Goal: Use online tool/utility: Utilize a website feature to perform a specific function

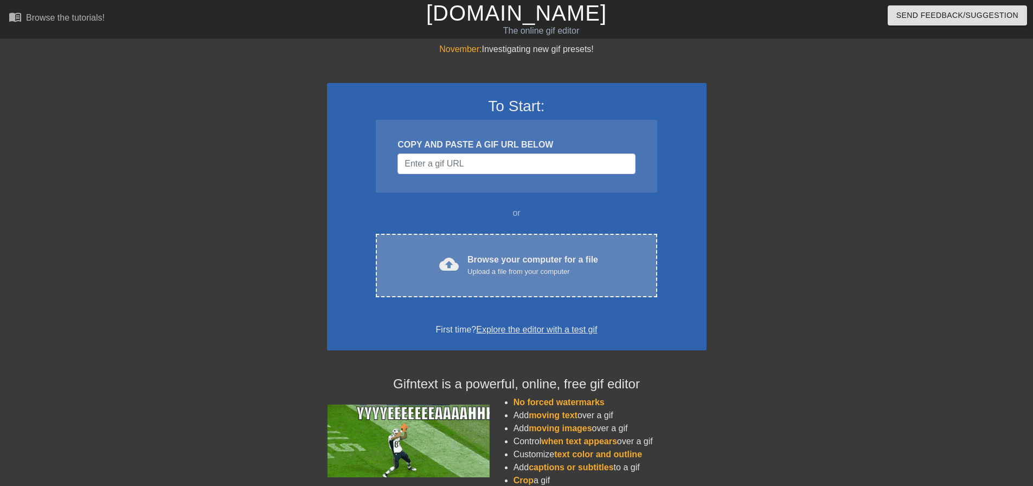
click at [517, 261] on div "Browse your computer for a file Upload a file from your computer" at bounding box center [532, 265] width 131 height 24
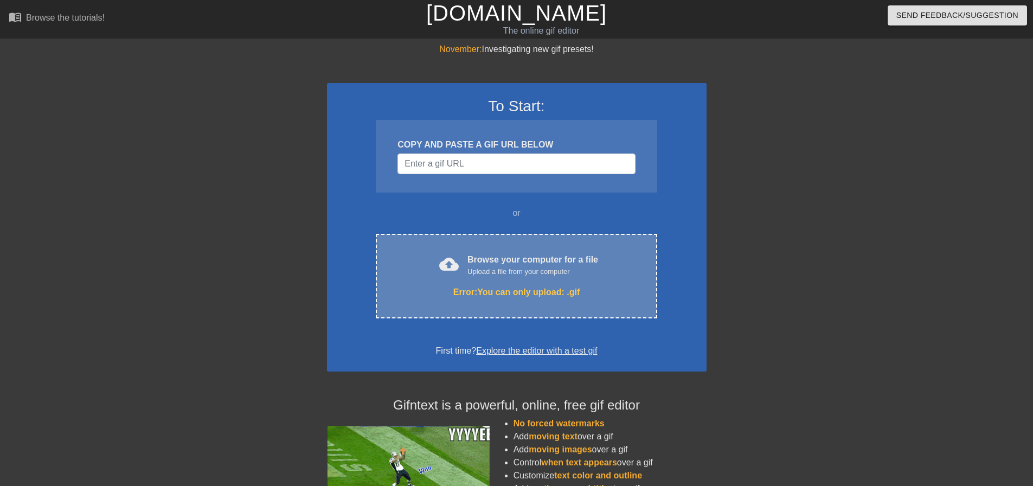
click at [534, 290] on div "Error: You can only upload: .gif" at bounding box center [515, 292] width 235 height 13
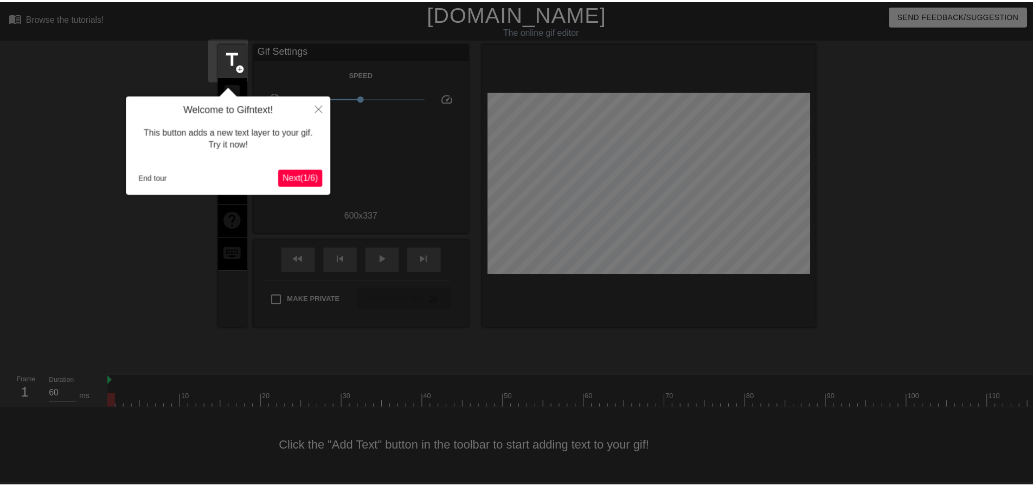
scroll to position [5, 0]
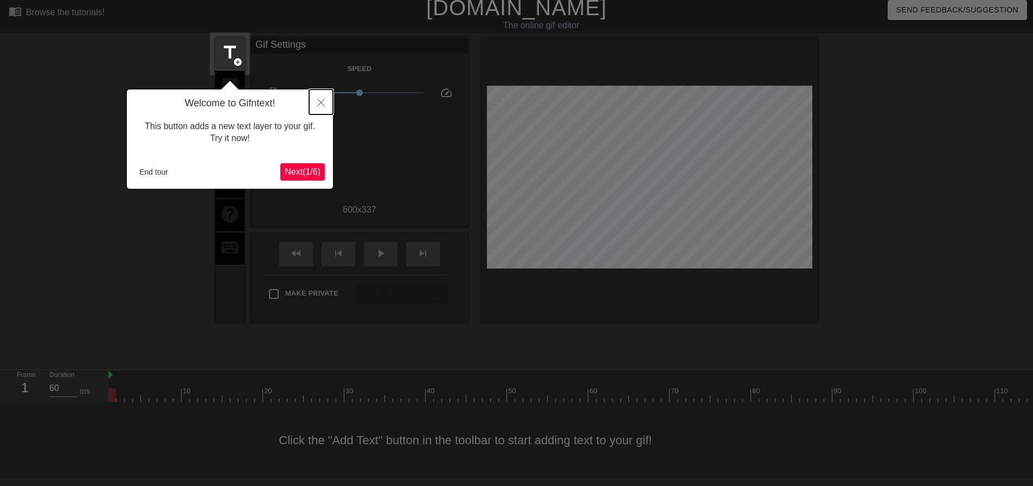
click at [322, 103] on icon "Close" at bounding box center [321, 103] width 8 height 8
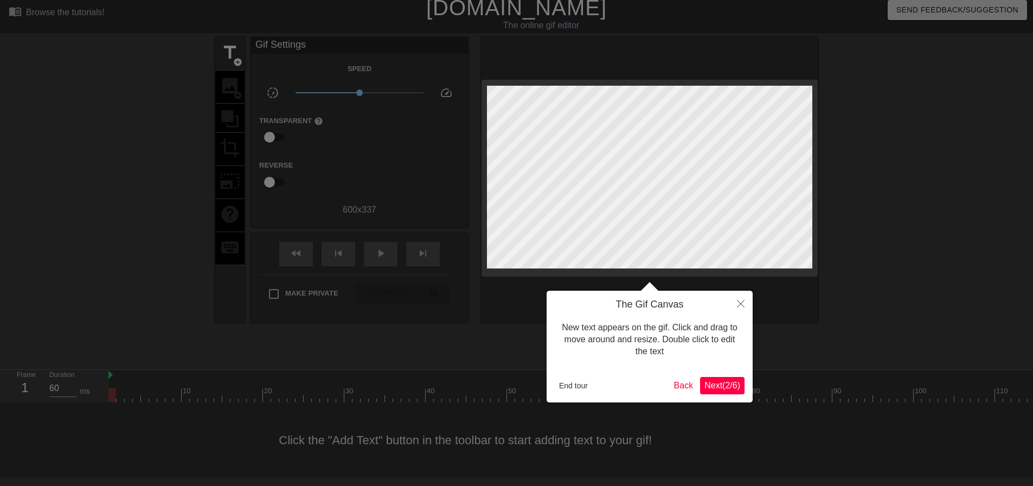
scroll to position [0, 0]
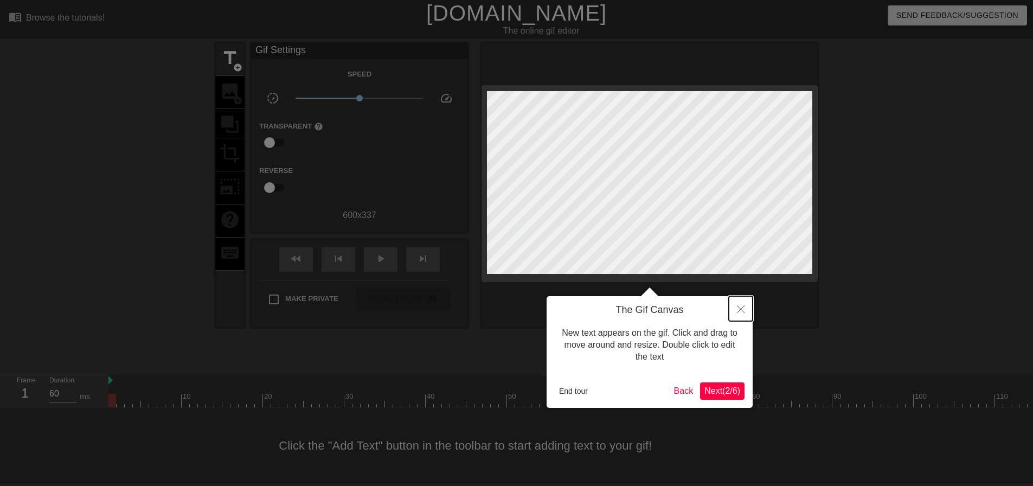
click at [741, 313] on icon "Close" at bounding box center [741, 309] width 8 height 8
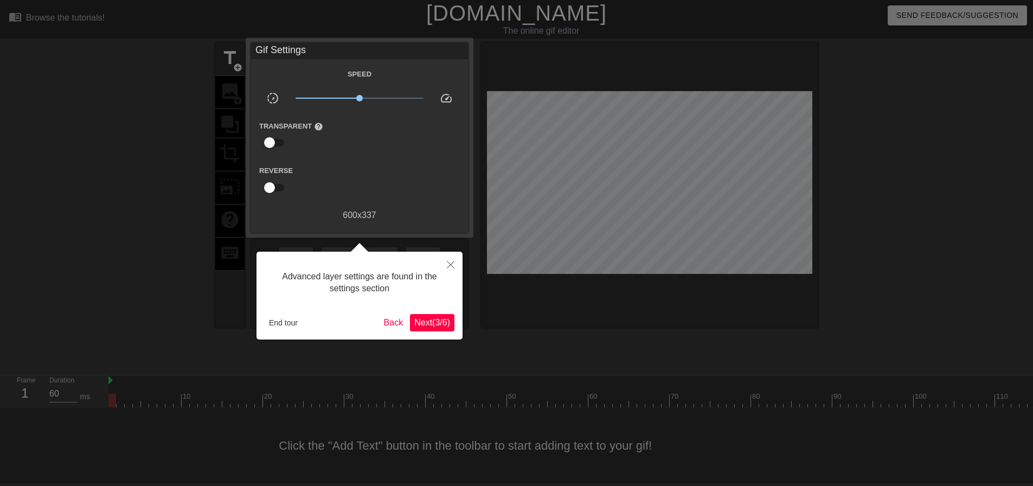
scroll to position [5, 0]
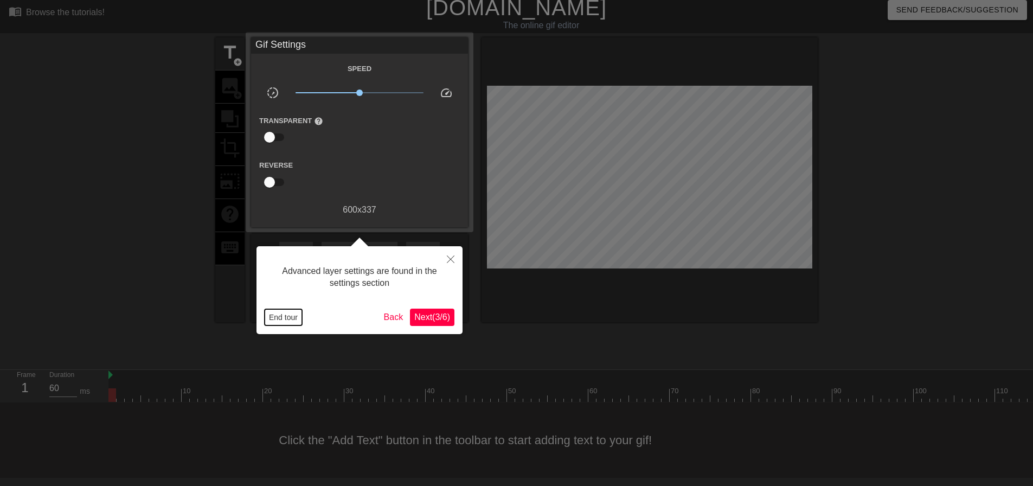
click at [281, 316] on button "End tour" at bounding box center [283, 317] width 37 height 16
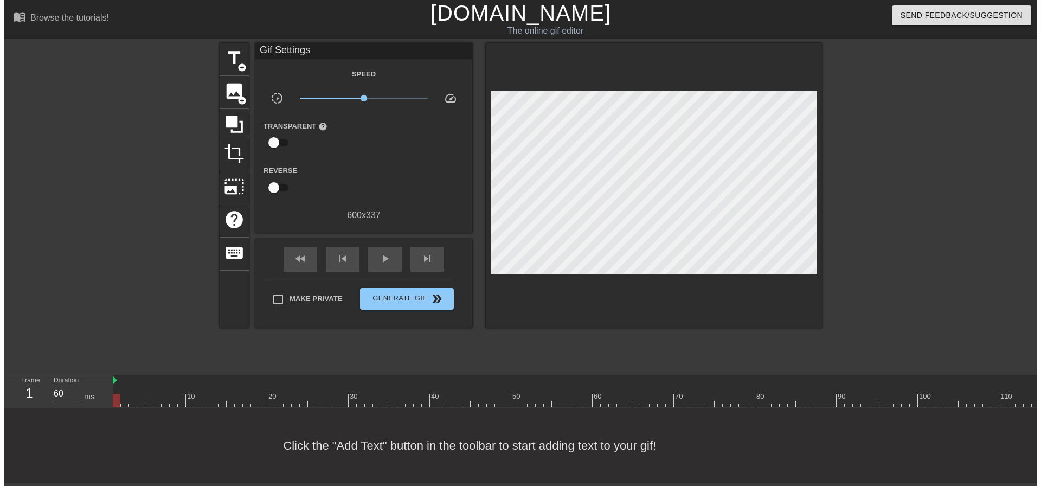
scroll to position [0, 0]
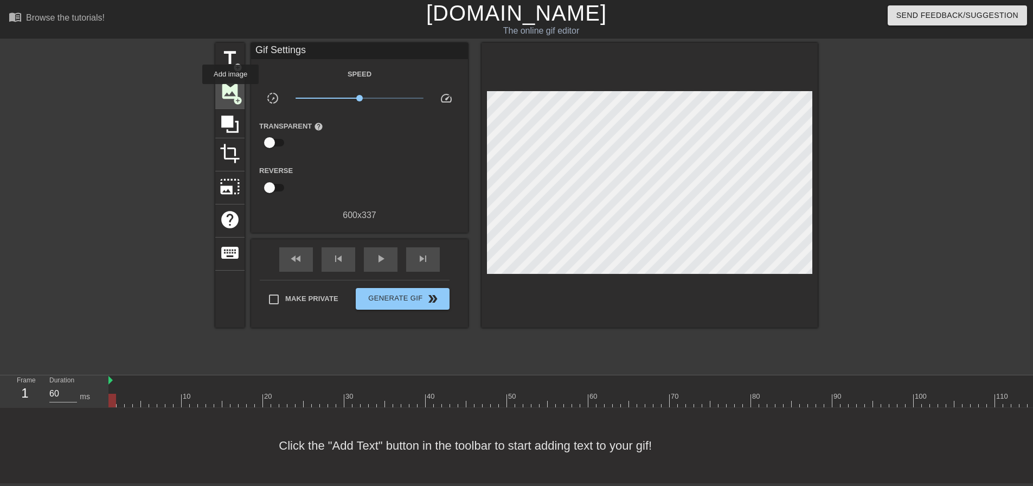
click at [230, 92] on span "image" at bounding box center [230, 91] width 21 height 21
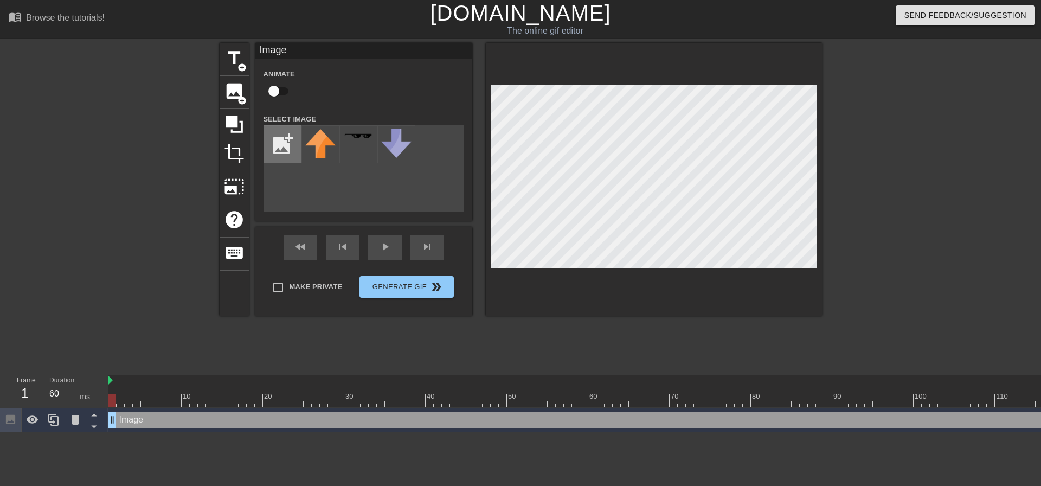
click at [281, 143] on input "file" at bounding box center [282, 144] width 37 height 37
click at [234, 94] on span "image" at bounding box center [234, 91] width 21 height 21
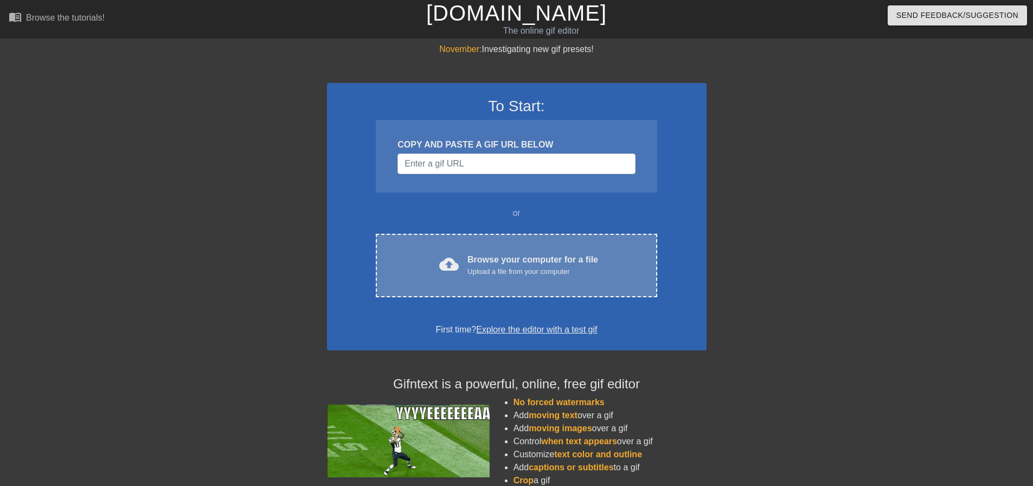
click at [521, 260] on div "Browse your computer for a file Upload a file from your computer" at bounding box center [532, 265] width 131 height 24
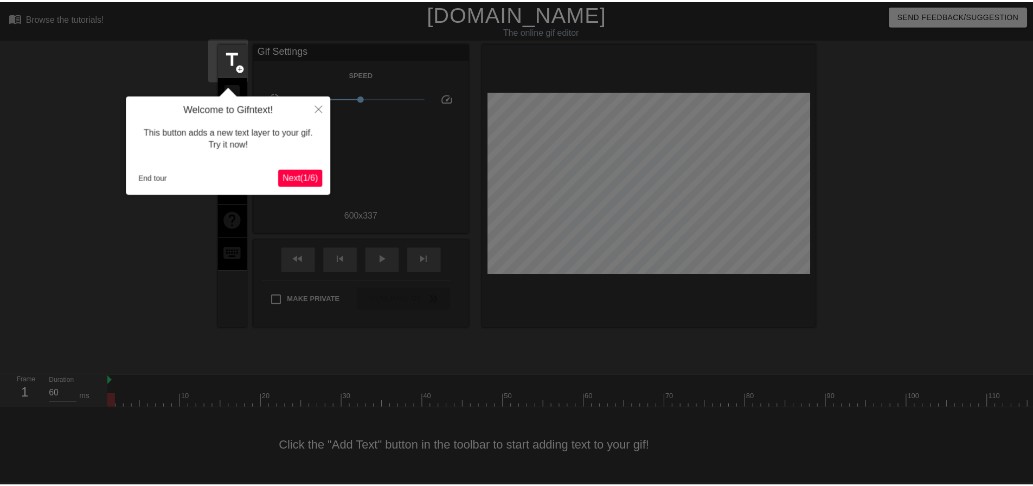
scroll to position [5, 0]
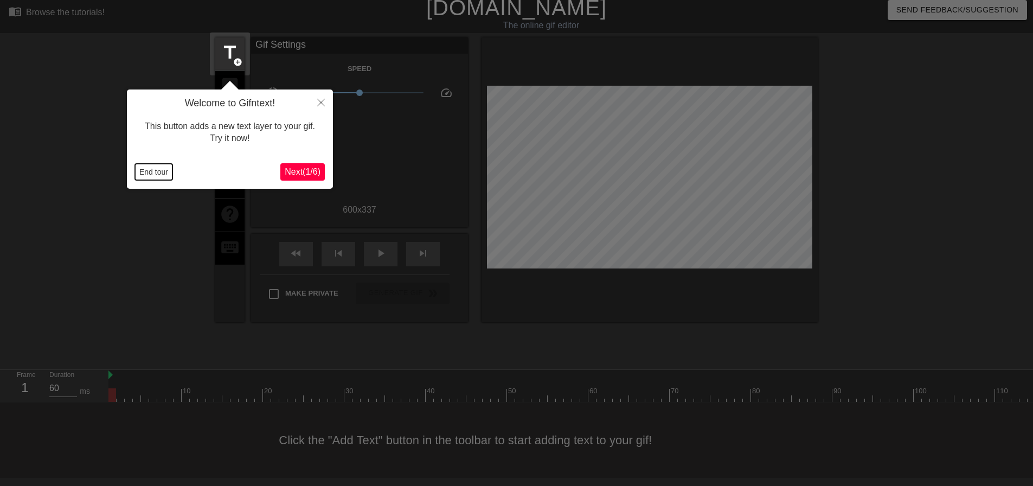
click at [144, 173] on button "End tour" at bounding box center [153, 172] width 37 height 16
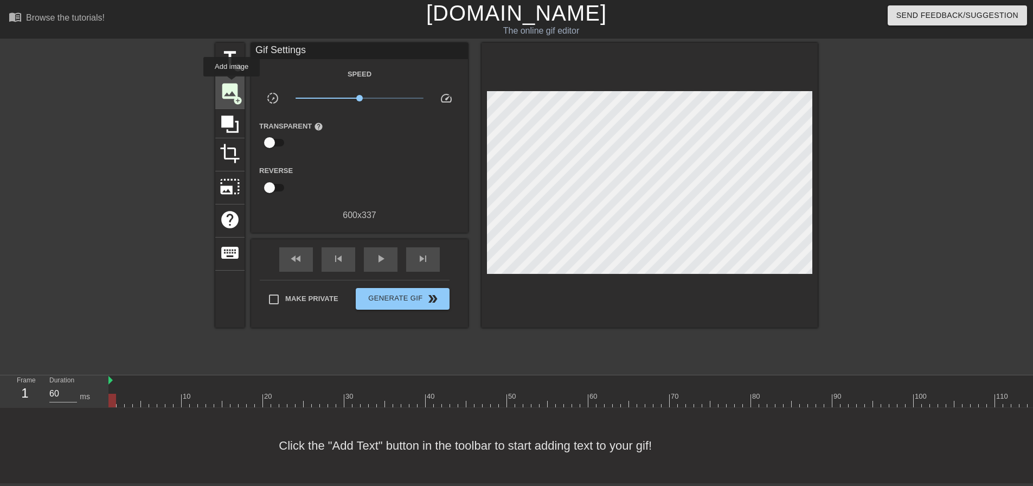
click at [231, 84] on span "image" at bounding box center [230, 91] width 21 height 21
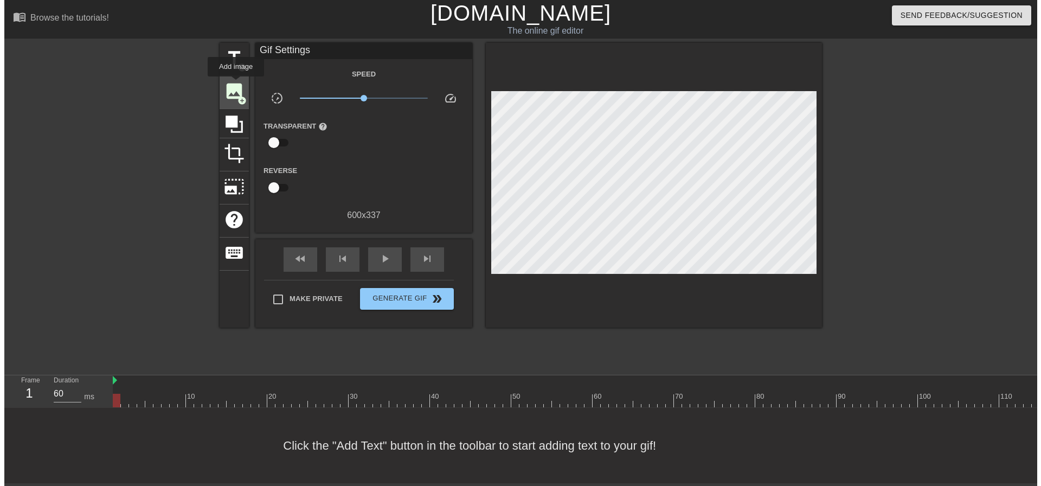
scroll to position [0, 0]
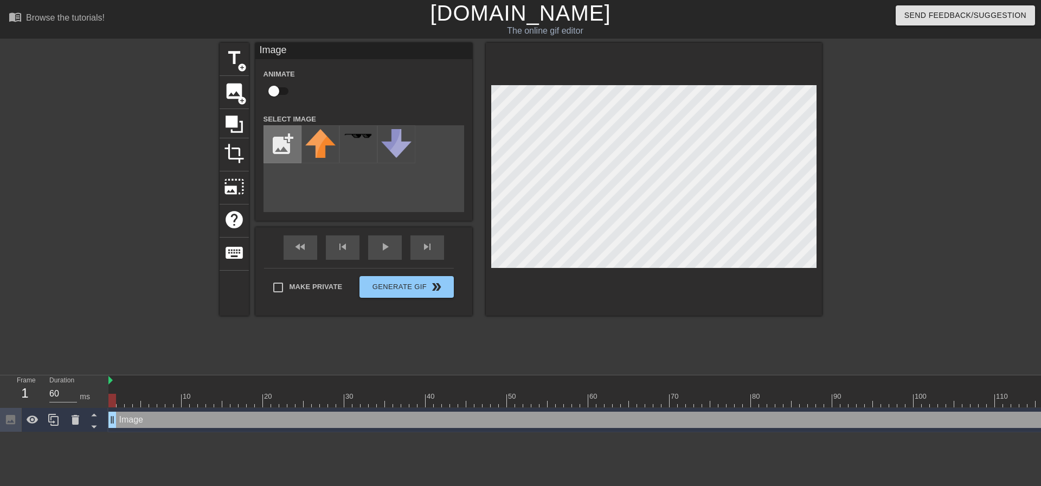
click at [276, 136] on input "file" at bounding box center [282, 144] width 37 height 37
type input "C:\fakepath\Circular_arrow-blue_01.svg"
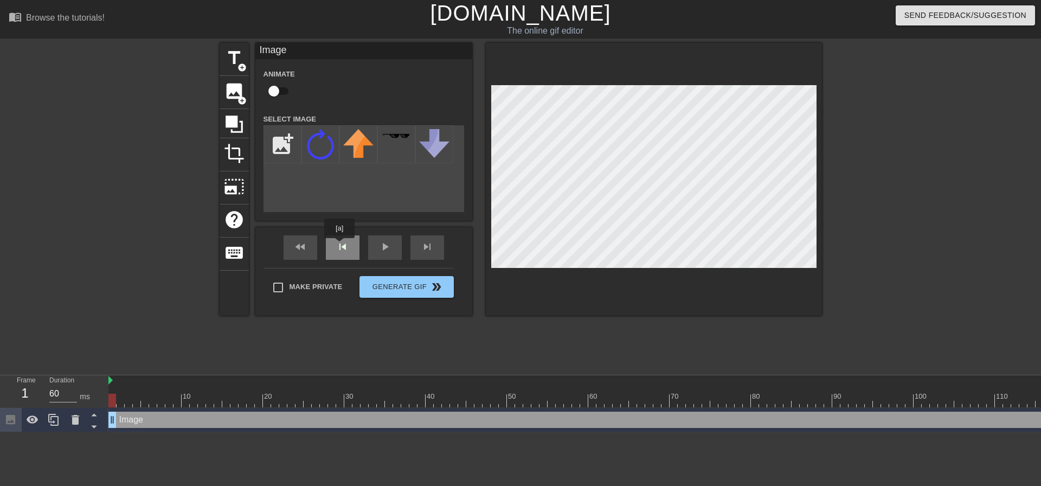
click at [339, 246] on div "fast_rewind skip_previous play_arrow skip_next" at bounding box center [363, 247] width 177 height 41
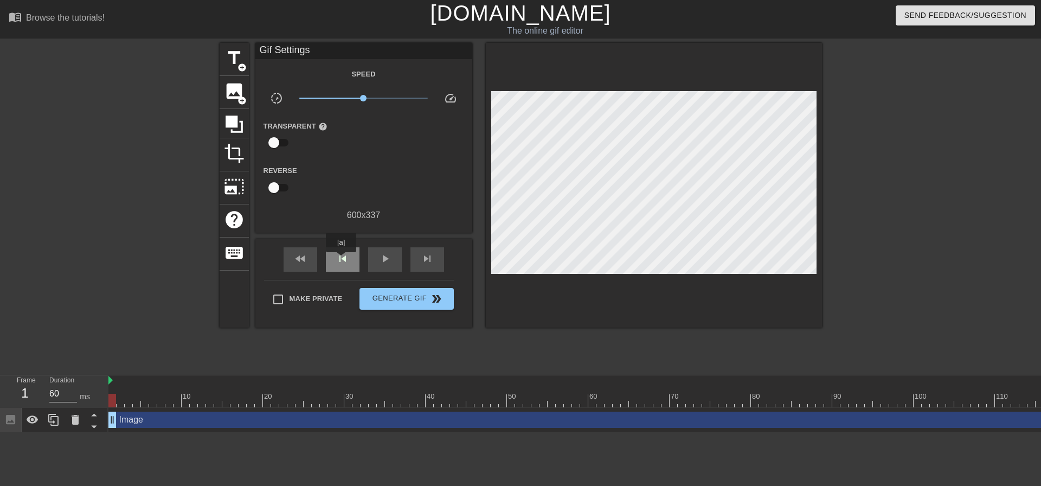
click at [341, 260] on span "skip_previous" at bounding box center [342, 258] width 13 height 13
click at [384, 260] on span "play_arrow" at bounding box center [384, 258] width 13 height 13
click at [345, 258] on span "skip_previous" at bounding box center [342, 258] width 13 height 13
click at [308, 260] on div "fast_rewind" at bounding box center [301, 259] width 34 height 24
click at [387, 261] on span "pause" at bounding box center [384, 258] width 13 height 13
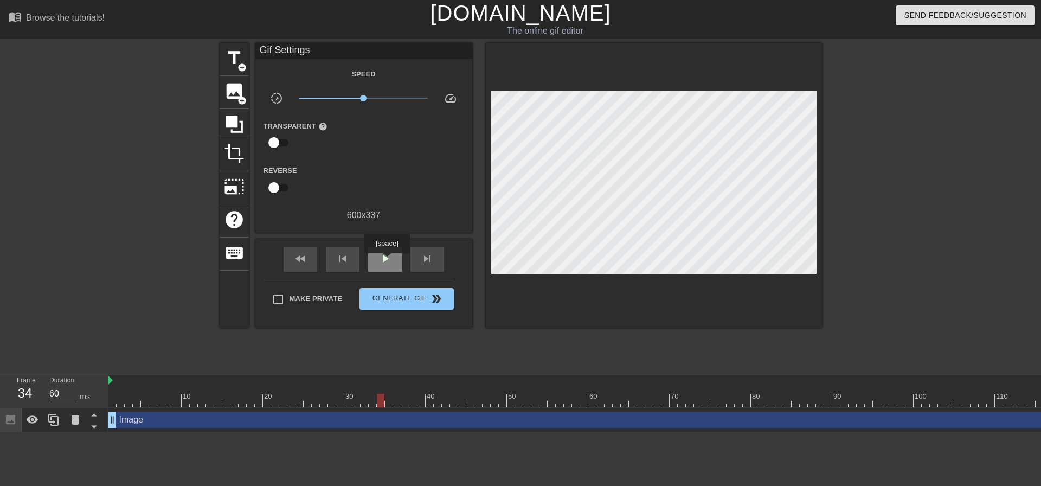
type input "70"
click at [235, 253] on span "keyboard" at bounding box center [234, 252] width 21 height 21
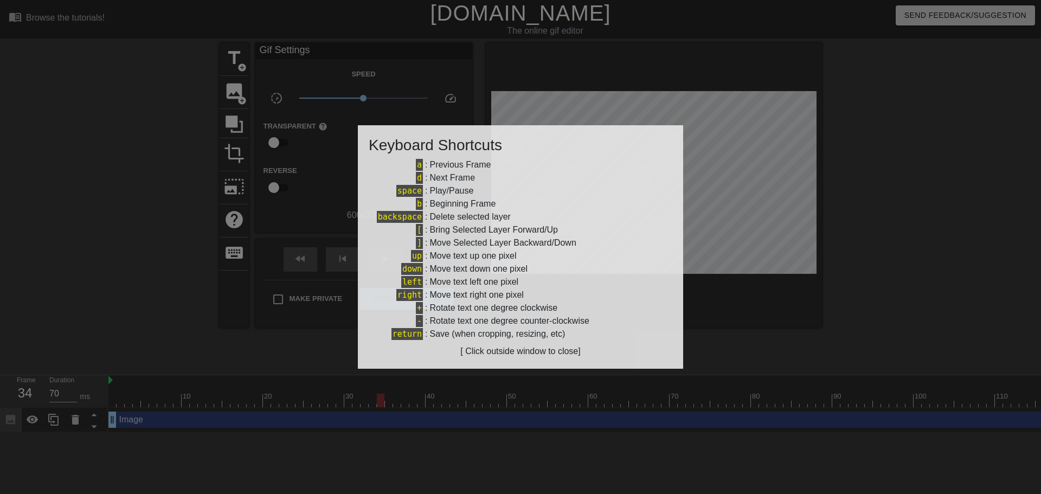
click at [819, 227] on div at bounding box center [520, 247] width 1041 height 494
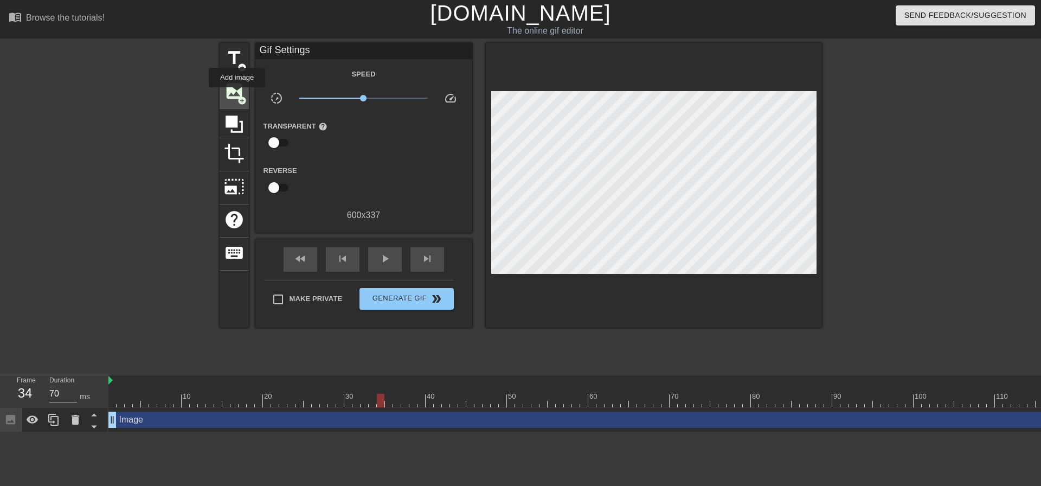
click at [237, 96] on span "add_circle" at bounding box center [241, 100] width 9 height 9
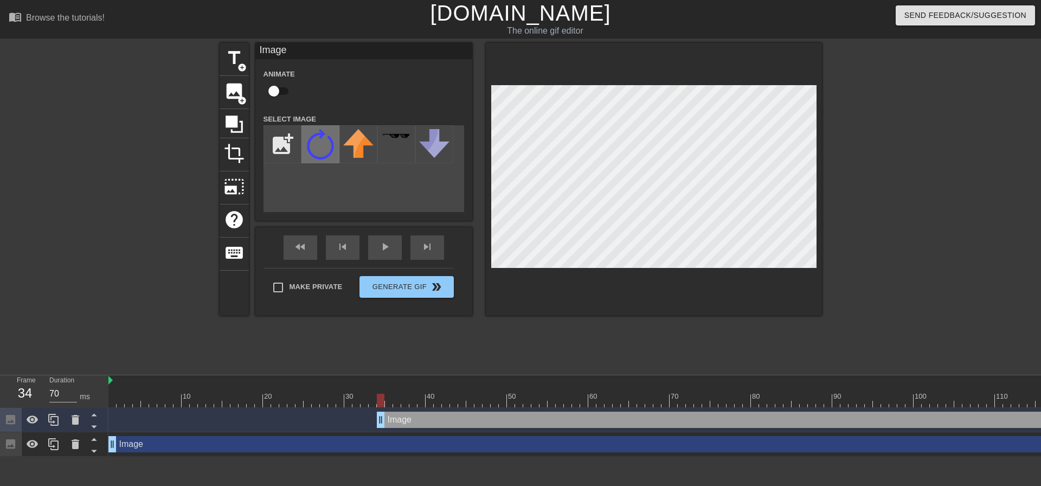
click at [318, 147] on img at bounding box center [320, 144] width 30 height 30
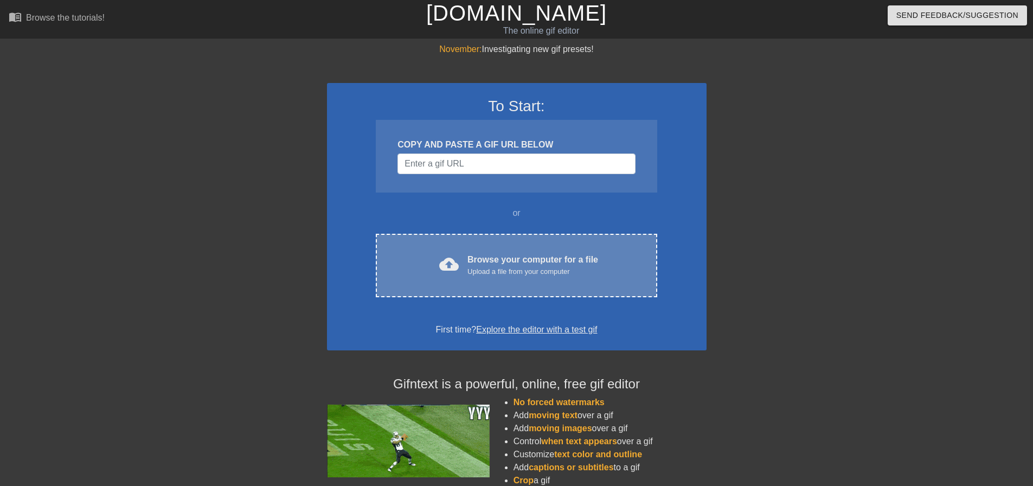
click at [503, 266] on div "Upload a file from your computer" at bounding box center [532, 271] width 131 height 11
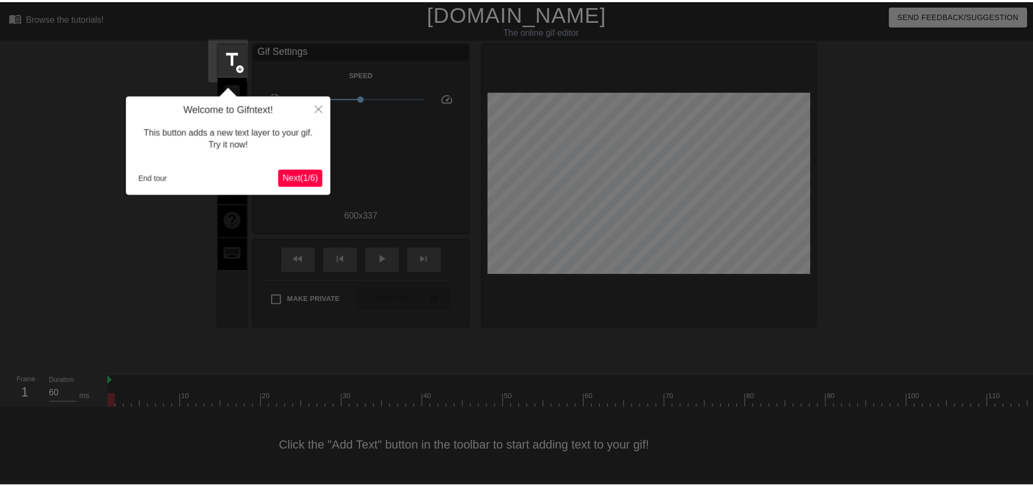
scroll to position [5, 0]
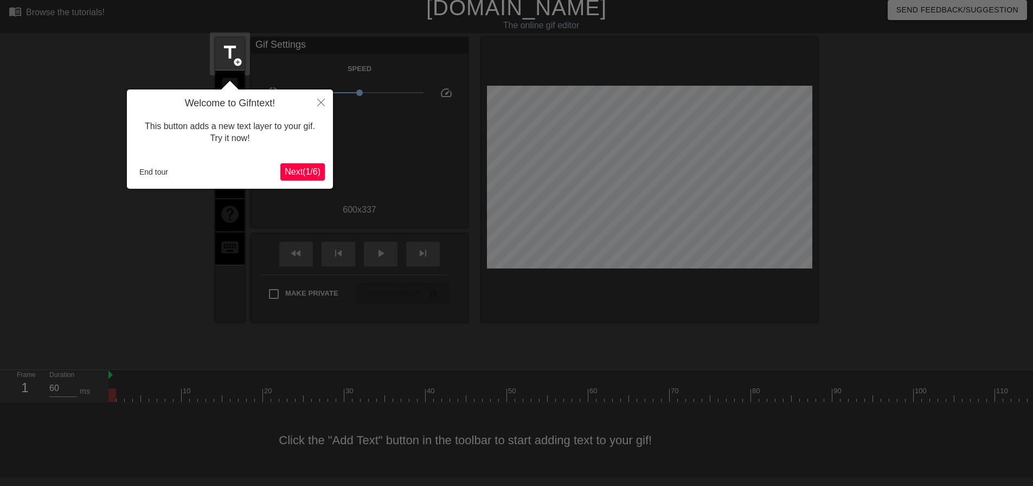
click at [291, 173] on span "Next ( 1 / 6 )" at bounding box center [303, 171] width 36 height 9
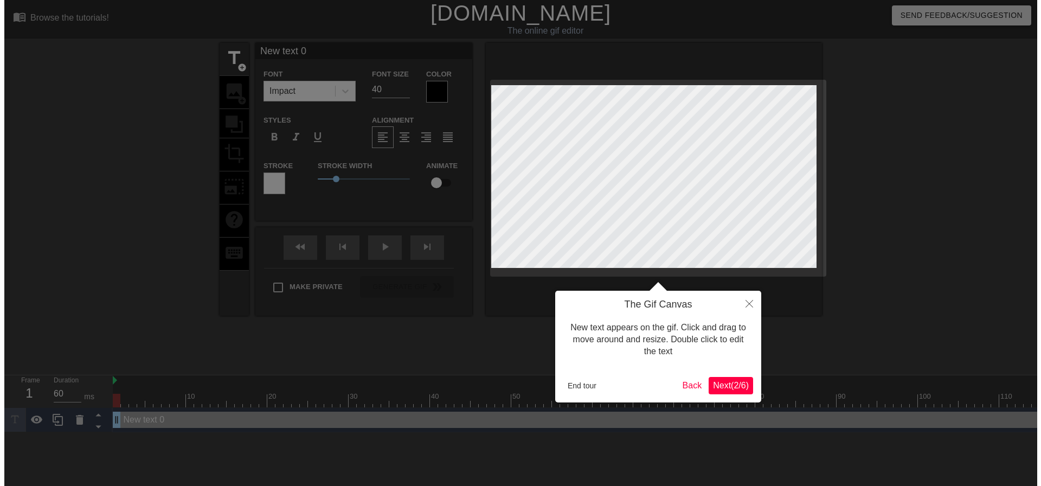
scroll to position [0, 0]
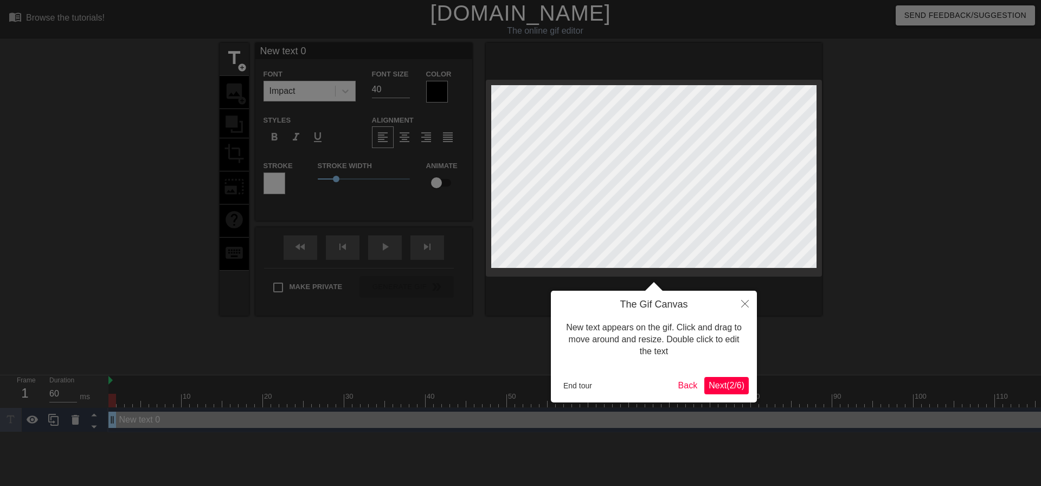
click at [722, 388] on span "Next ( 2 / 6 )" at bounding box center [727, 385] width 36 height 9
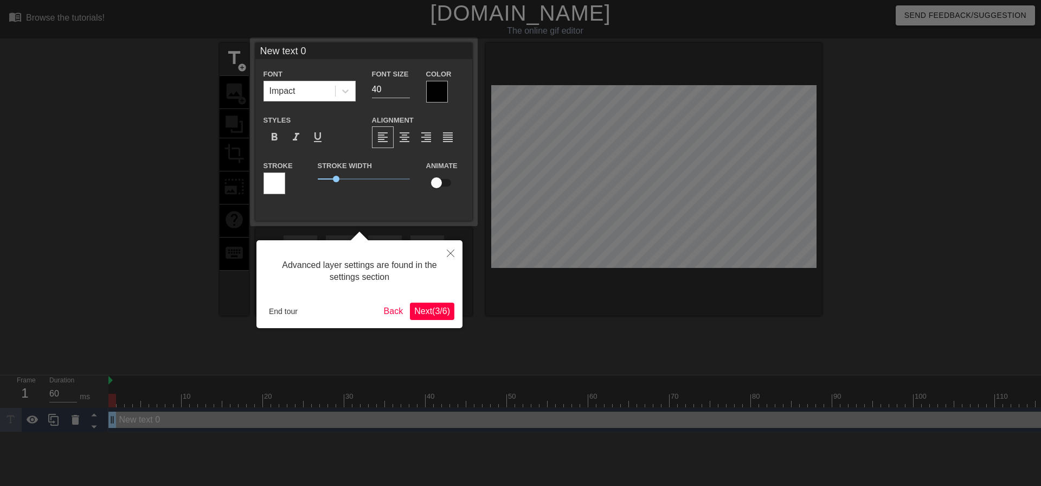
click at [430, 311] on span "Next ( 3 / 6 )" at bounding box center [432, 310] width 36 height 9
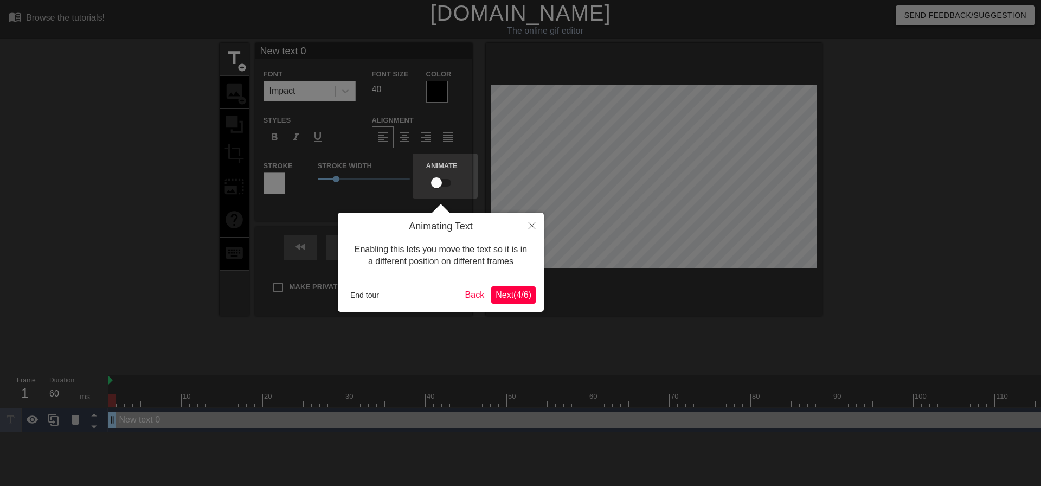
click at [509, 295] on span "Next ( 4 / 6 )" at bounding box center [513, 294] width 36 height 9
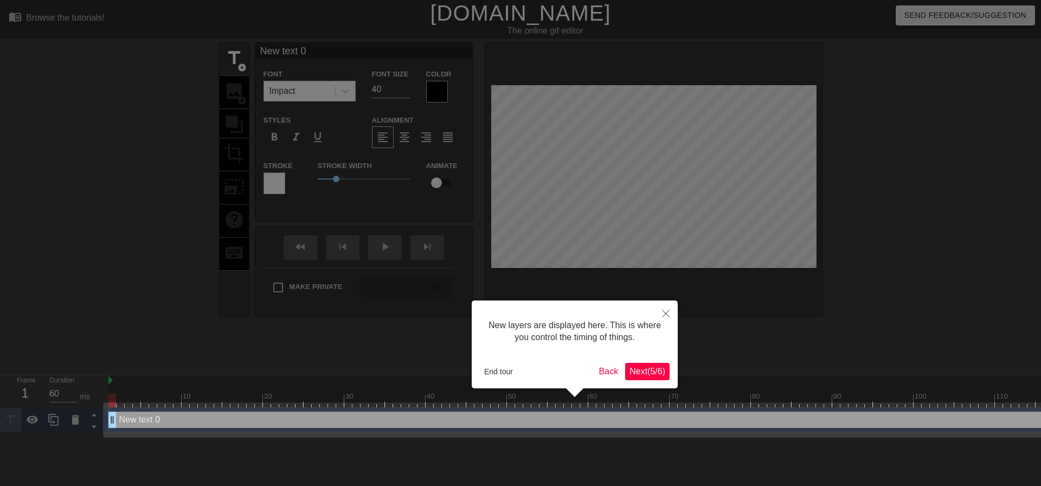
click at [659, 371] on span "Next ( 5 / 6 )" at bounding box center [647, 370] width 36 height 9
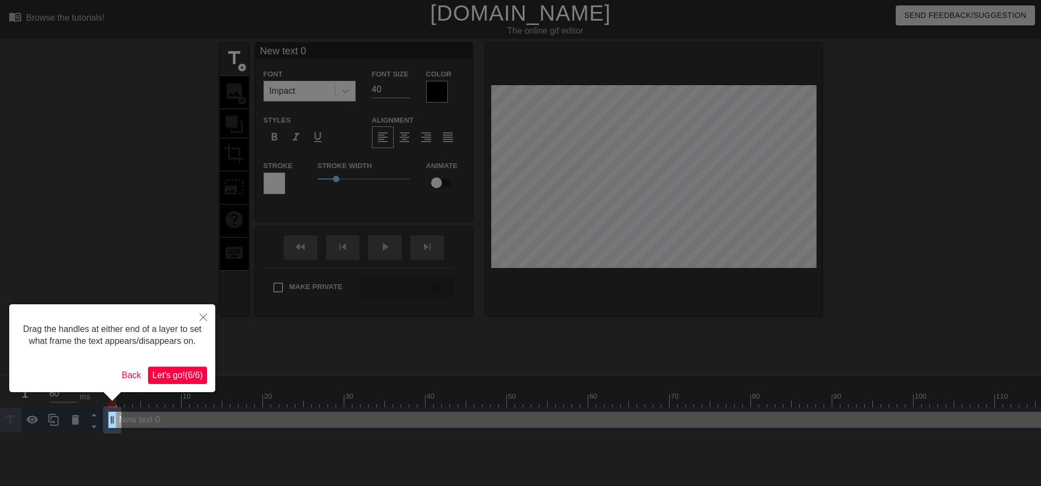
click at [191, 374] on span "Let's go! ( 6 / 6 )" at bounding box center [177, 374] width 50 height 9
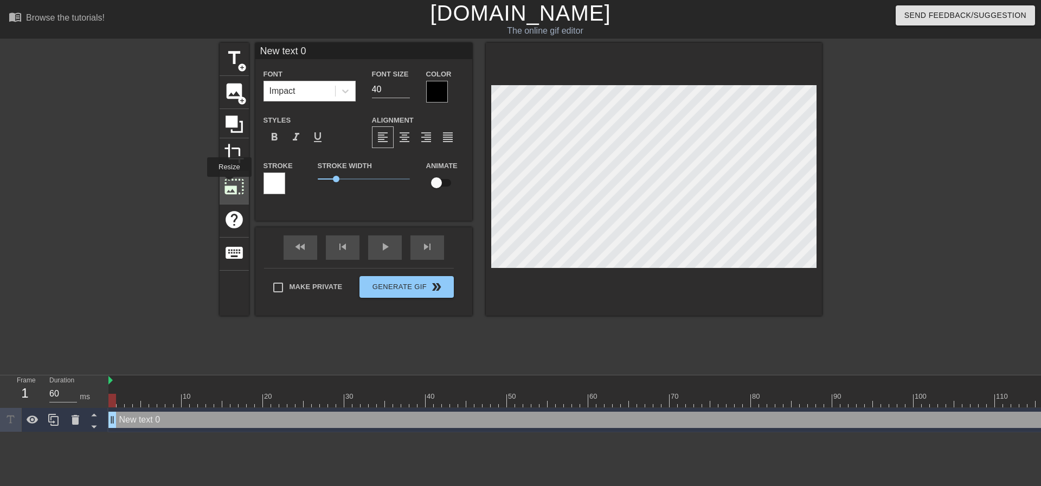
click at [228, 184] on span "photo_size_select_large" at bounding box center [234, 186] width 21 height 21
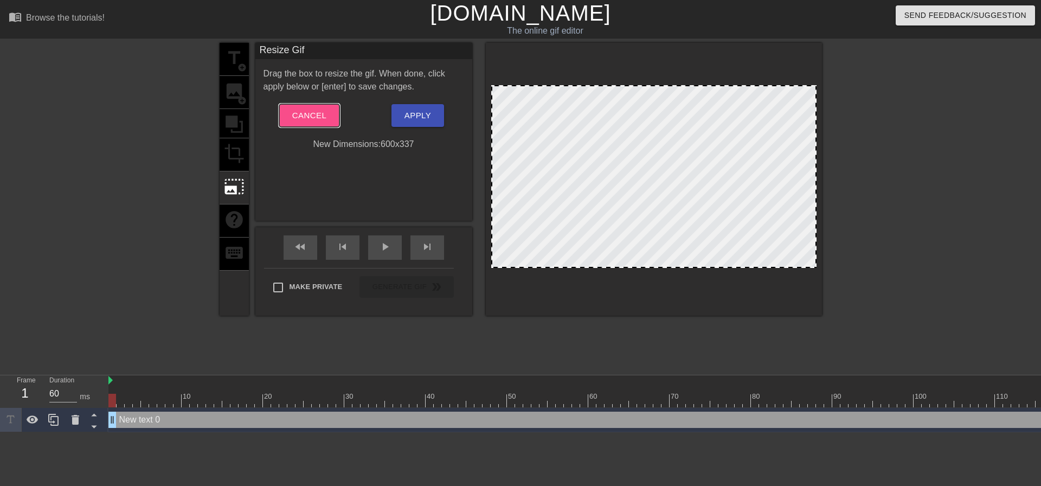
click at [319, 114] on span "Cancel" at bounding box center [309, 115] width 34 height 14
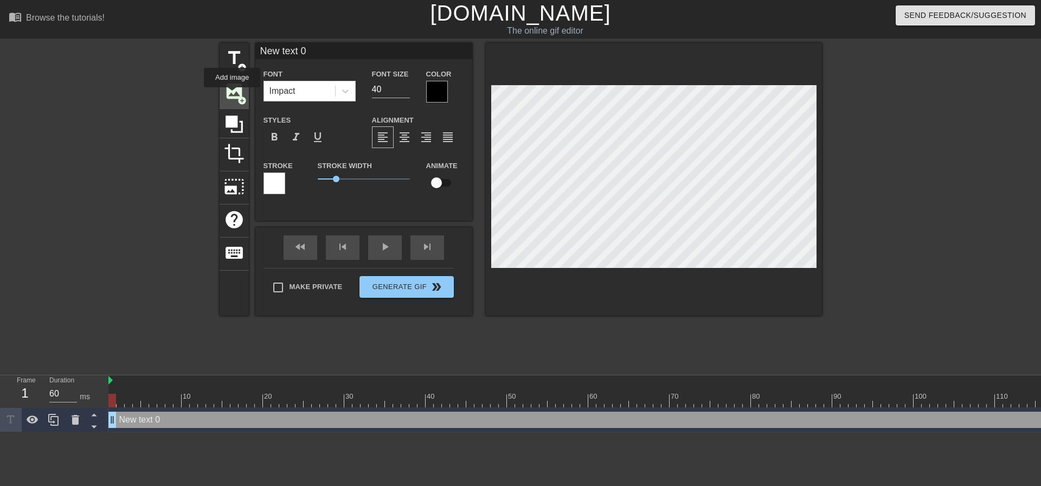
click at [232, 95] on span "image" at bounding box center [234, 91] width 21 height 21
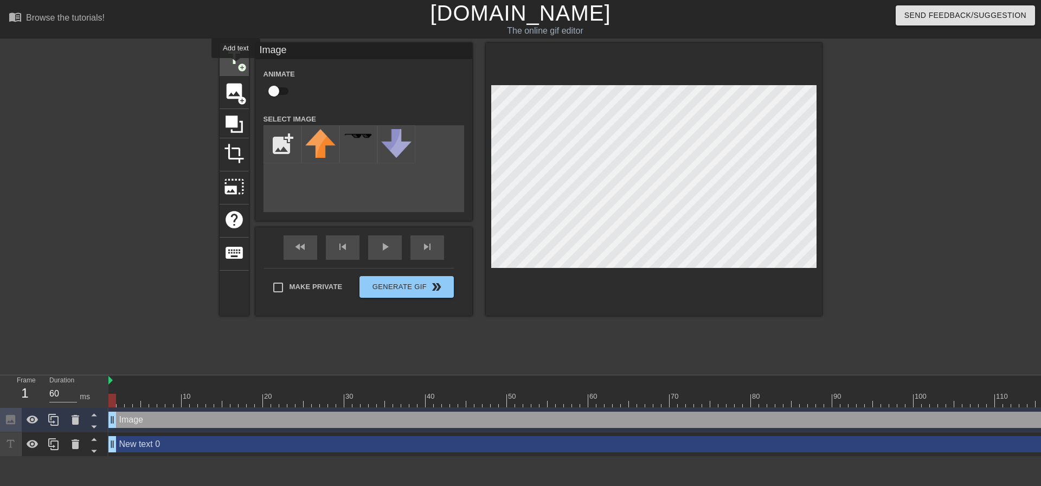
click at [236, 66] on span "title" at bounding box center [234, 58] width 21 height 21
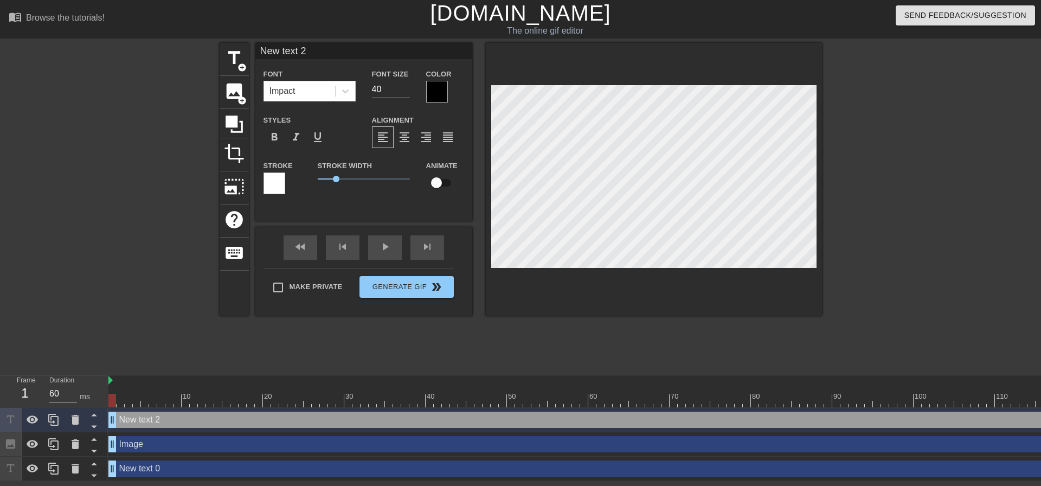
type input "New txt 2"
type textarea "New txt 2"
type input "Newtxt 2"
type textarea "Newtxt 2"
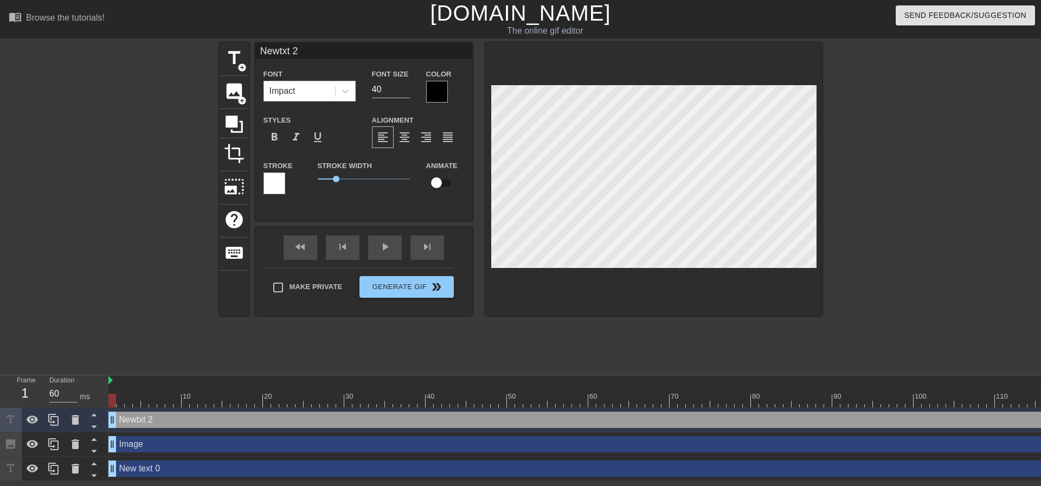
type input "Netxt 2"
type textarea "Netxt 2"
type input "etxt 2"
type textarea "etxt 2"
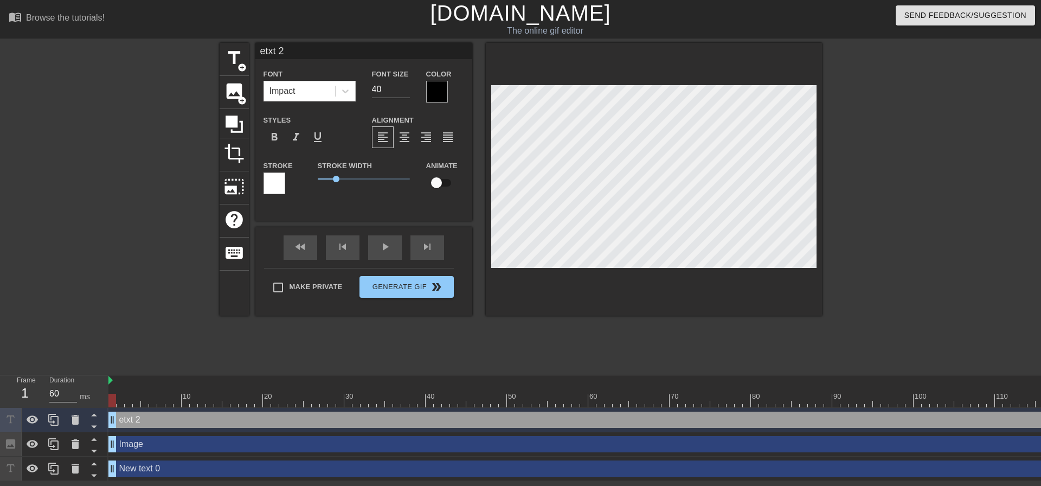
scroll to position [2, 2]
type input "Netxt 2"
type textarea "Netxt 2"
type input "Newtxt 2"
type textarea "Newtxt 2"
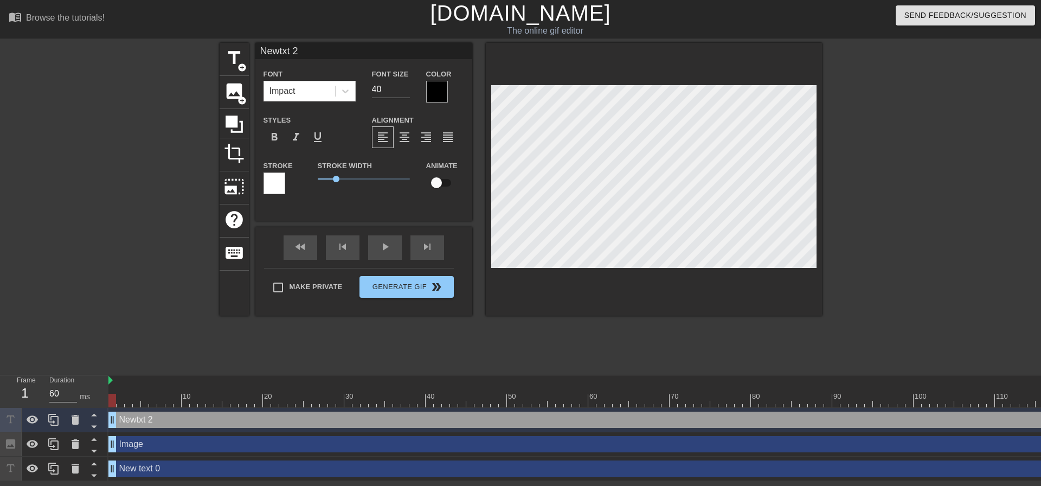
type input "New txt 2"
type textarea "New txt 2"
type input "New text 2"
type textarea "New text 2"
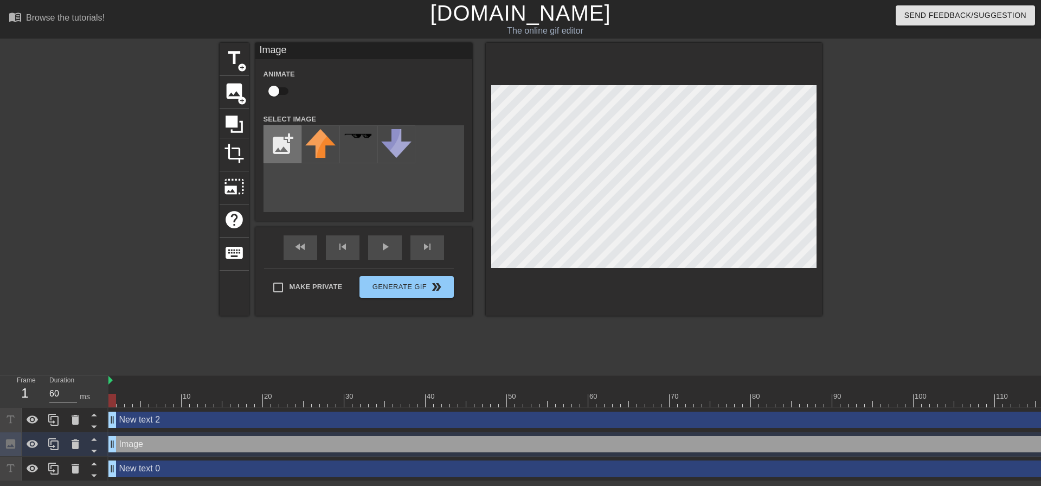
click at [282, 143] on input "file" at bounding box center [282, 144] width 37 height 37
type input "C:\fakepath\Circular_arrow-blue_01.svg"
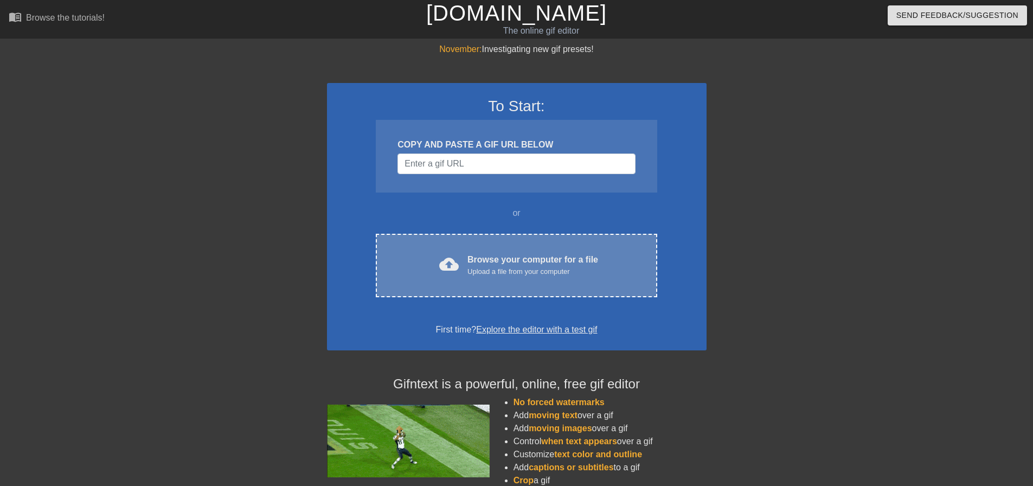
click at [497, 256] on div "Browse your computer for a file Upload a file from your computer" at bounding box center [532, 265] width 131 height 24
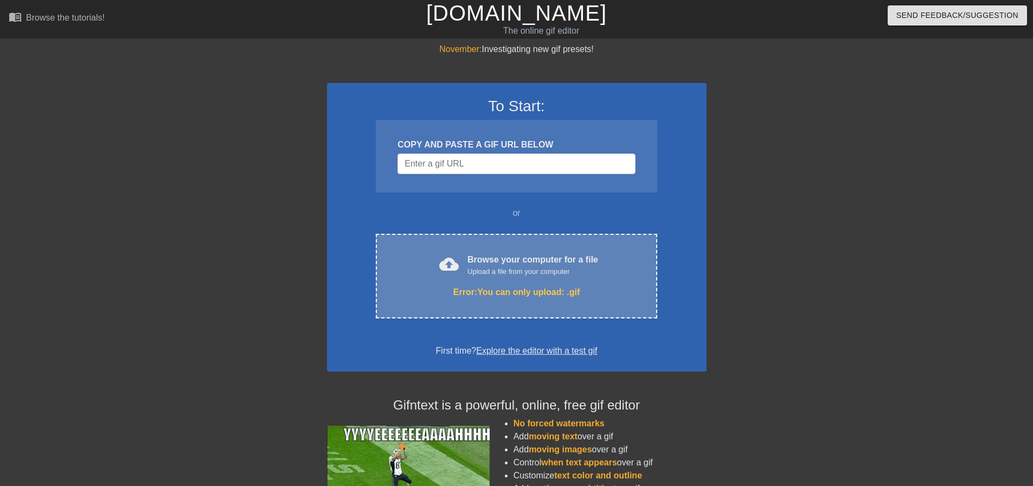
click at [560, 269] on div "Upload a file from your computer" at bounding box center [532, 271] width 131 height 11
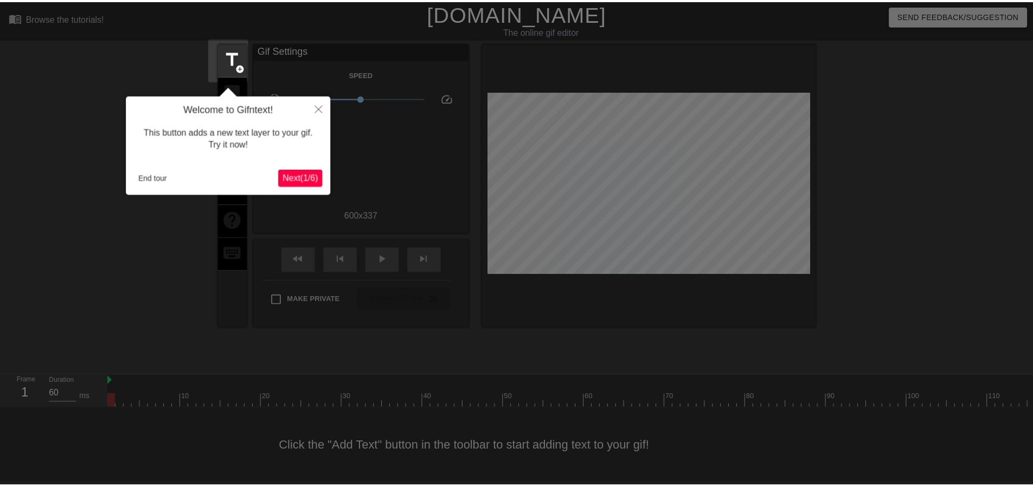
scroll to position [5, 0]
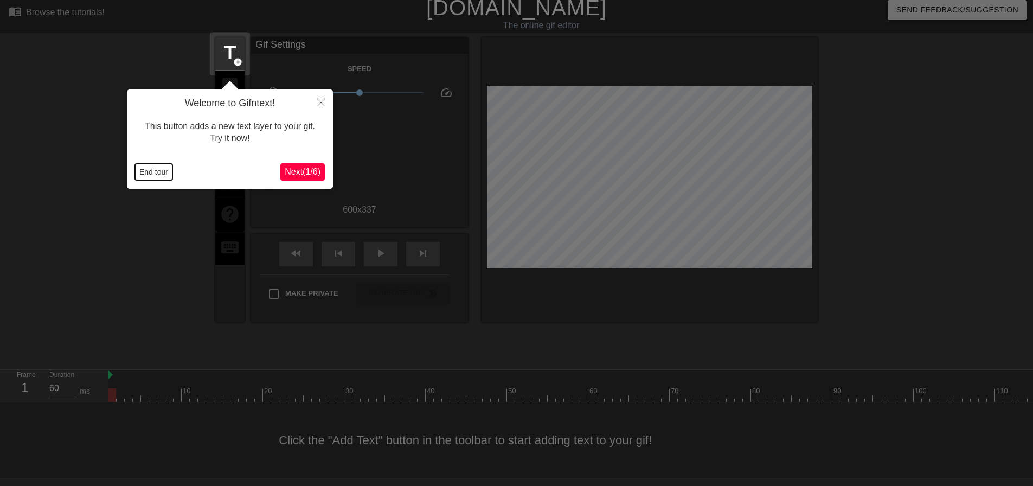
click at [155, 171] on button "End tour" at bounding box center [153, 172] width 37 height 16
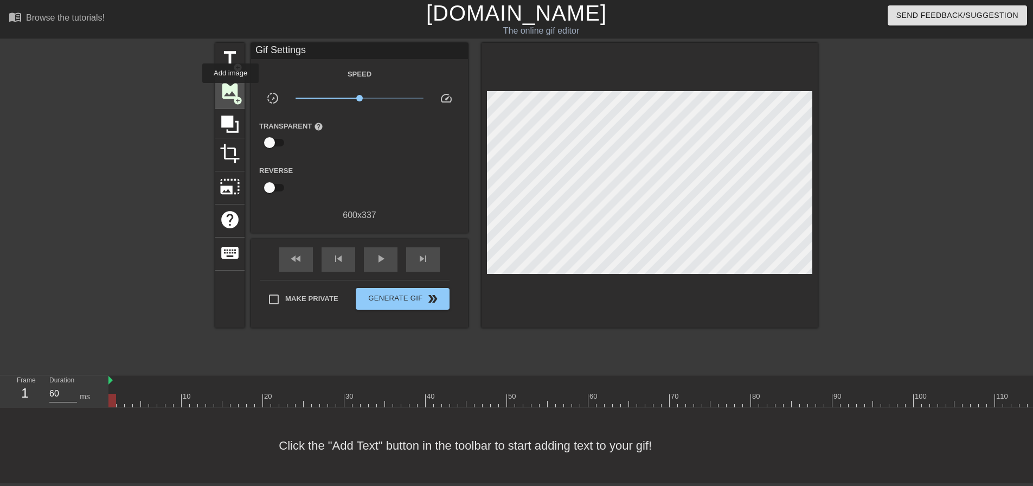
click at [230, 91] on span "image" at bounding box center [230, 91] width 21 height 21
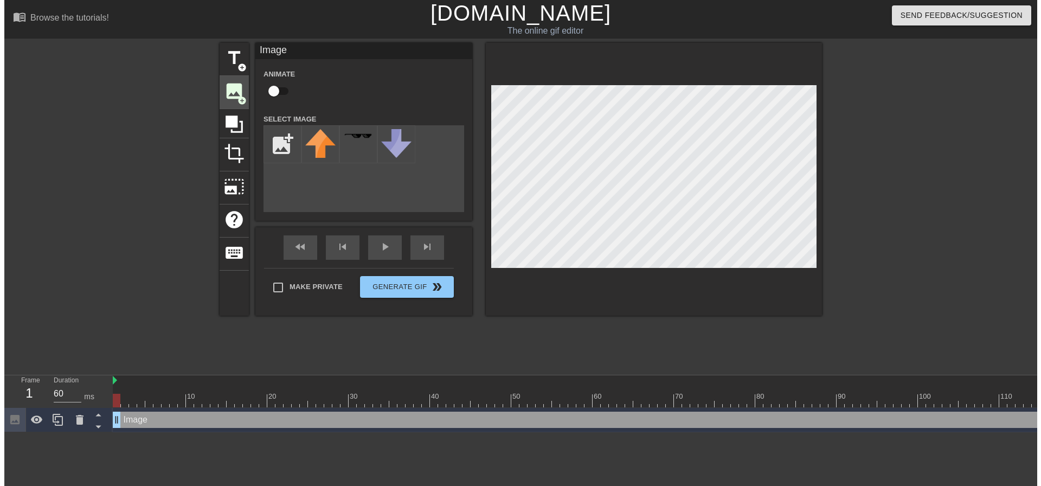
scroll to position [0, 0]
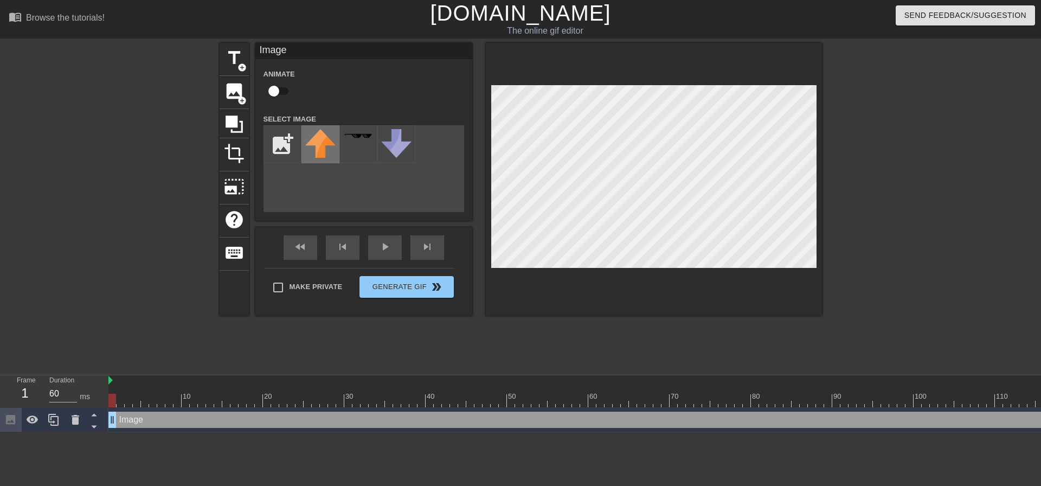
click at [323, 145] on img at bounding box center [320, 143] width 30 height 29
